Goal: Entertainment & Leisure: Consume media (video, audio)

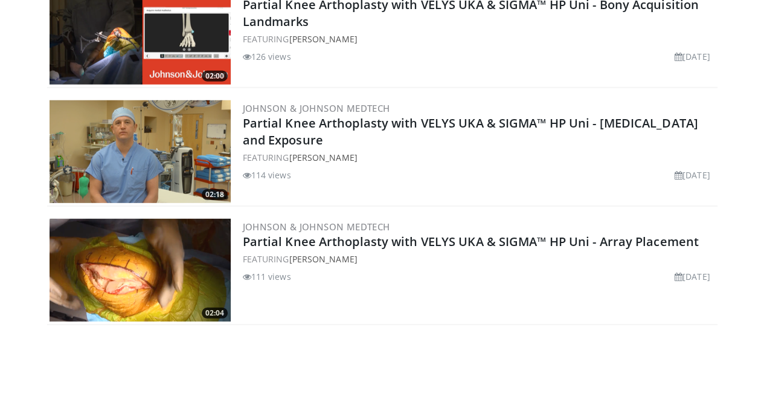
scroll to position [1519, 0]
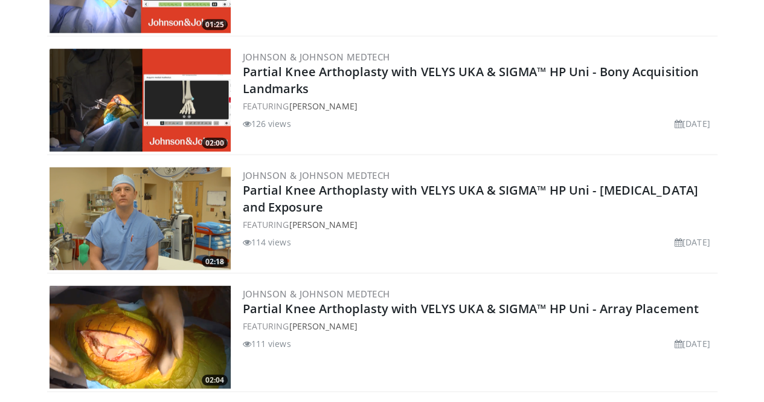
click at [320, 218] on div "FEATURING Philip Huang" at bounding box center [479, 224] width 472 height 13
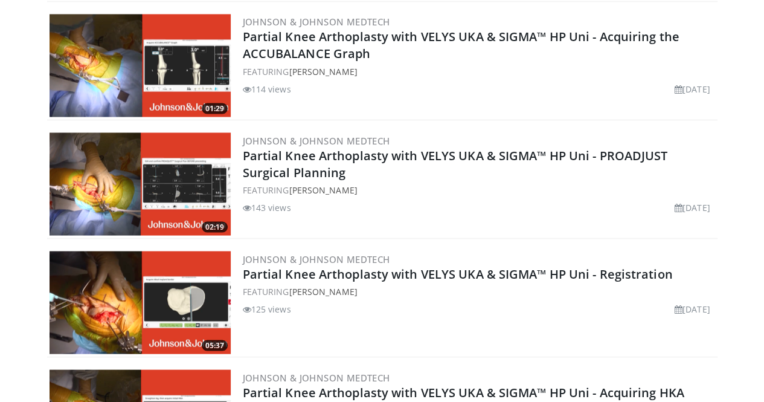
scroll to position [1089, 0]
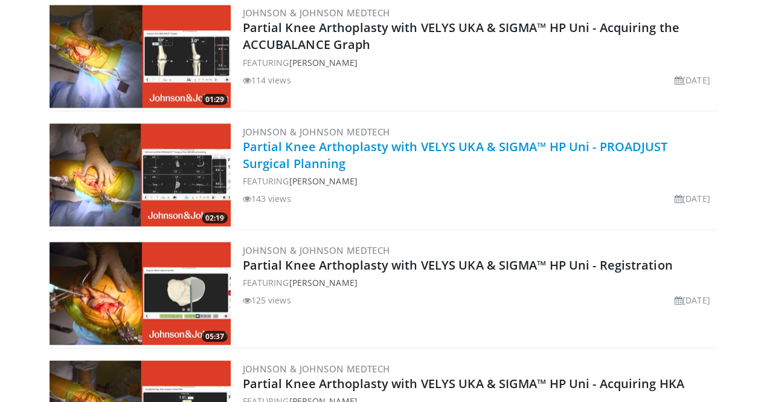
click at [365, 138] on link "Partial Knee Arthoplasty with VELYS UKA & SIGMA™ HP Uni - PROADJUST Surgical Pl…" at bounding box center [455, 154] width 425 height 33
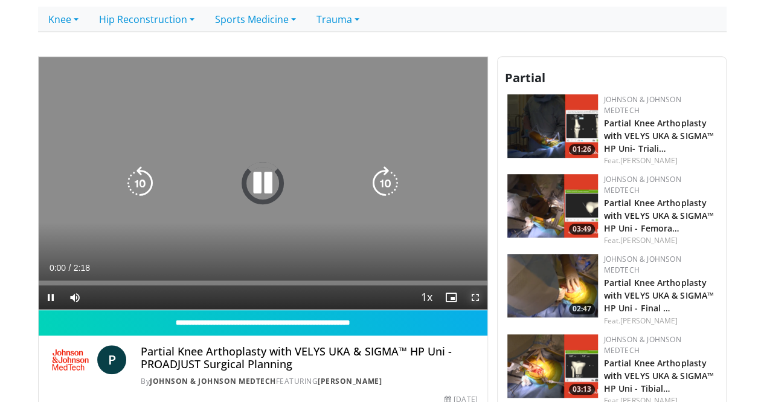
drag, startPoint x: 488, startPoint y: 317, endPoint x: 488, endPoint y: 370, distance: 52.6
click at [488, 309] on span "Video Player" at bounding box center [475, 297] width 24 height 24
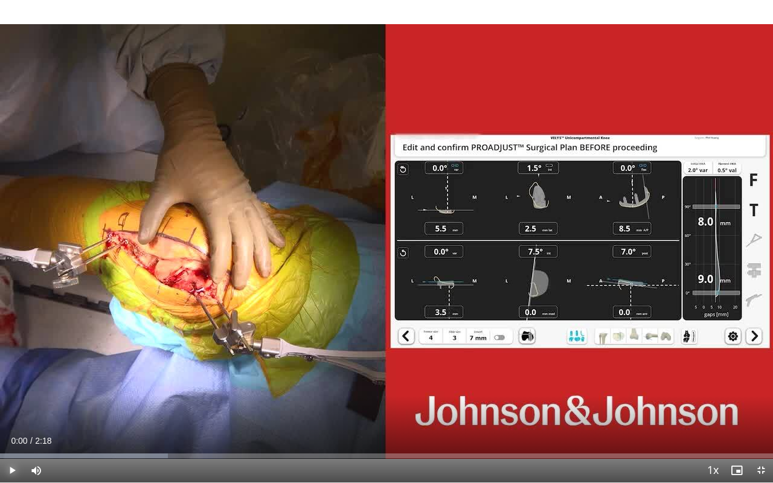
click at [13, 401] on span "Video Player" at bounding box center [12, 471] width 24 height 24
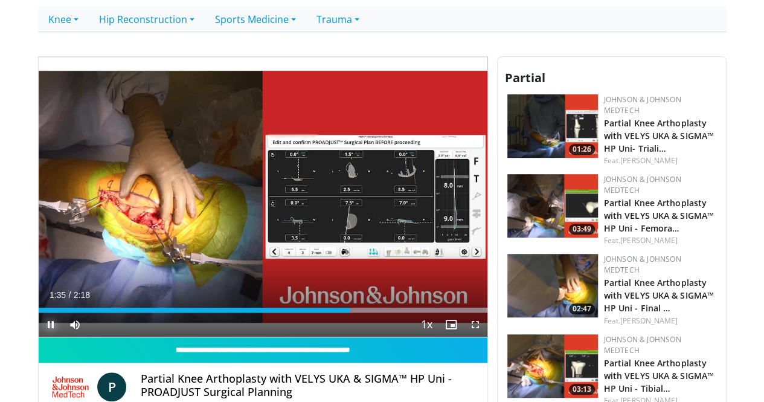
click at [39, 337] on span "Video Player" at bounding box center [51, 324] width 24 height 24
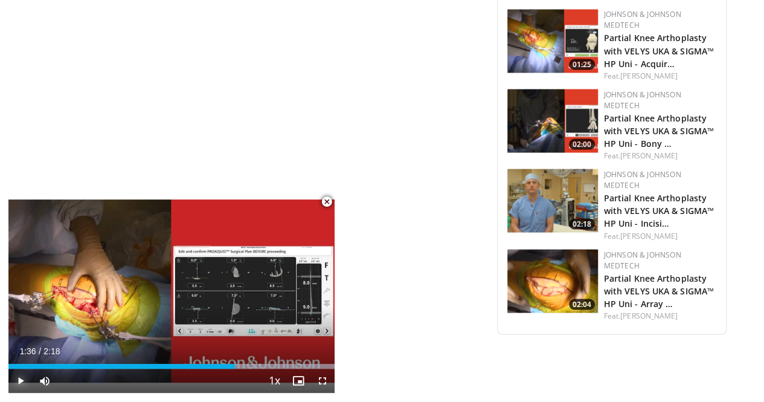
scroll to position [1105, 0]
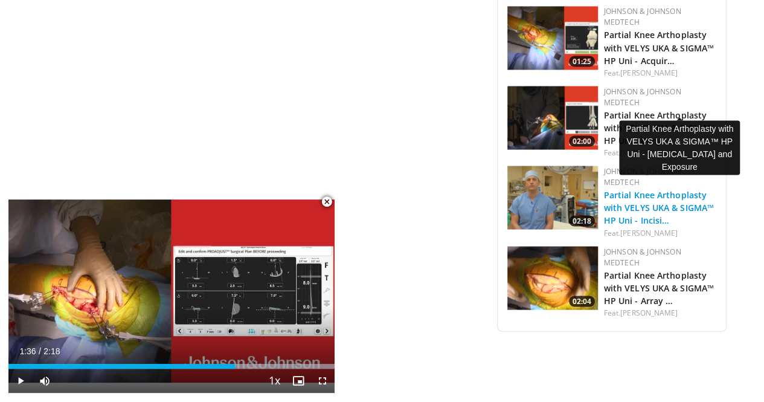
click at [663, 188] on link "Partial Knee Arthoplasty with VELYS UKA & SIGMA™ HP Uni - Incisi…" at bounding box center [659, 206] width 110 height 37
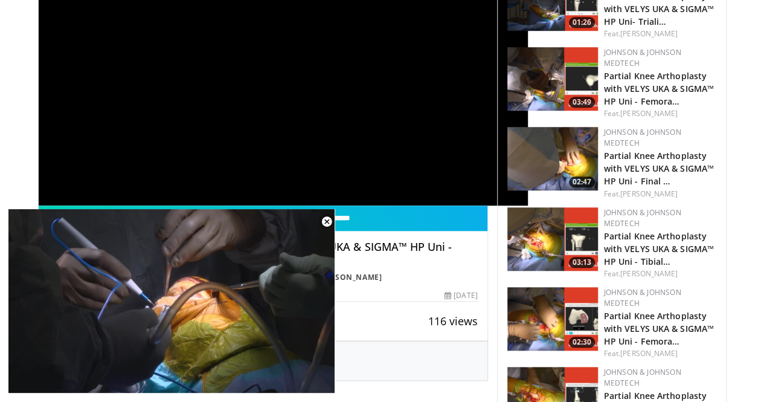
scroll to position [417, 0]
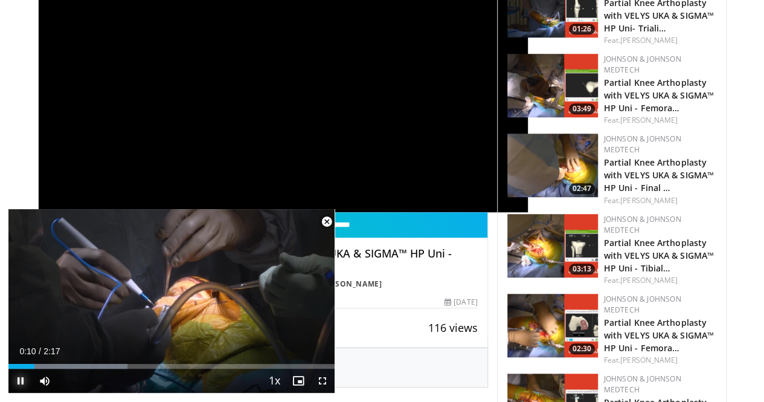
click at [19, 375] on span "Video Player" at bounding box center [20, 381] width 24 height 24
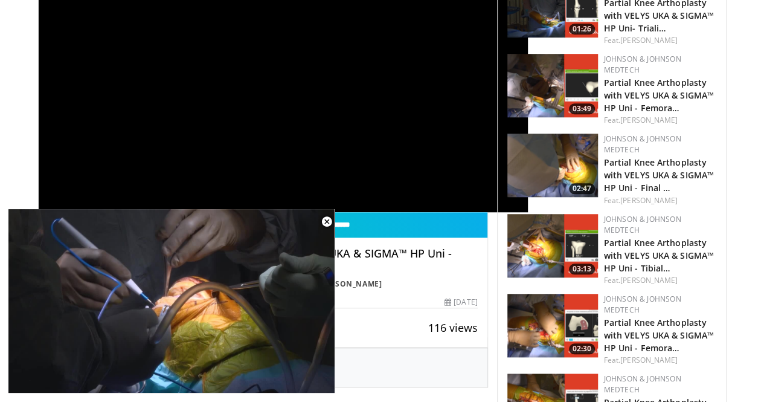
click at [18, 377] on video-js "**********" at bounding box center [171, 301] width 326 height 184
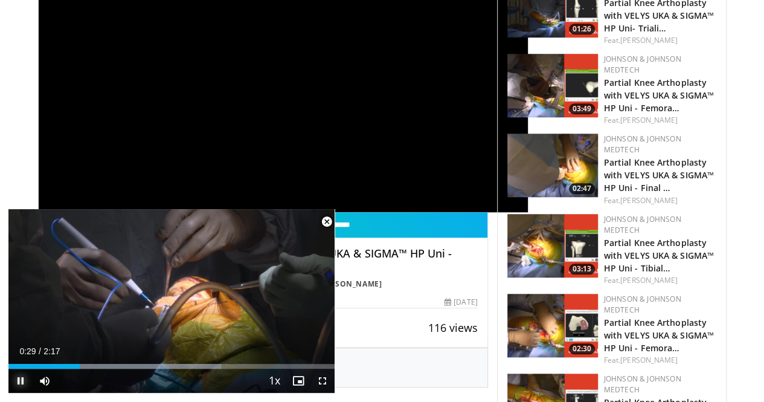
click at [22, 375] on span "Video Player" at bounding box center [20, 381] width 24 height 24
click at [327, 222] on span "Video Player" at bounding box center [327, 222] width 24 height 24
